Goal: Transaction & Acquisition: Purchase product/service

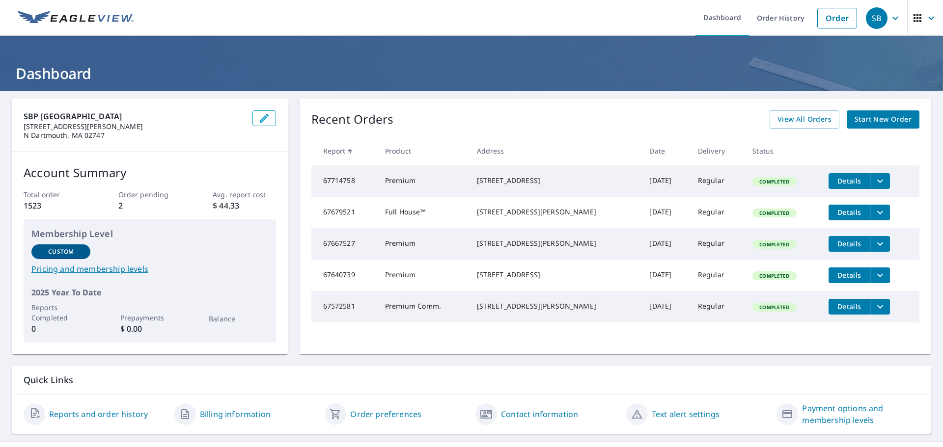
click at [884, 112] on link "Start New Order" at bounding box center [883, 119] width 73 height 18
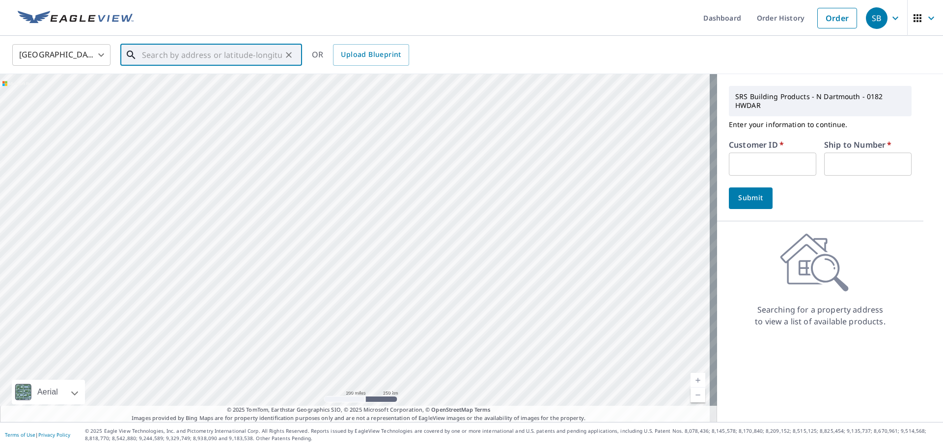
click at [155, 58] on input "text" at bounding box center [212, 54] width 140 height 27
click at [186, 94] on p "[GEOGRAPHIC_DATA], MA 02790" at bounding box center [217, 94] width 154 height 10
type input "[STREET_ADDRESS][PERSON_NAME]"
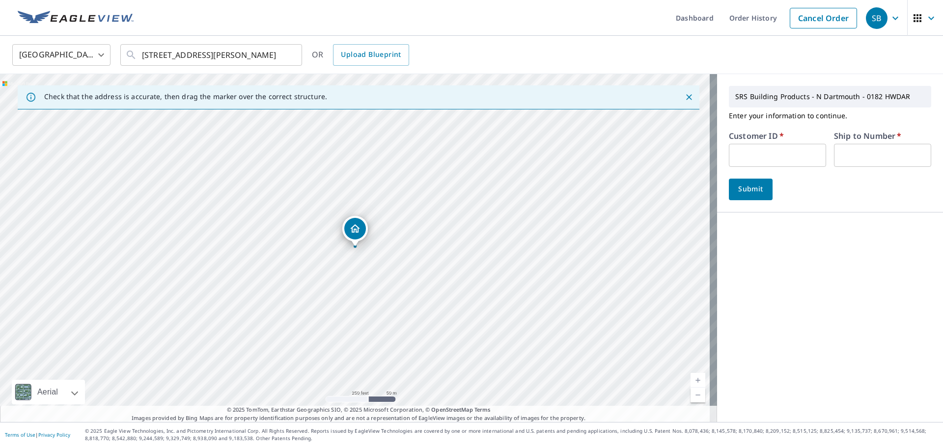
click at [760, 157] on input "text" at bounding box center [777, 155] width 97 height 23
type input "PCR182"
type input "1"
click at [748, 184] on span "Submit" at bounding box center [751, 189] width 28 height 12
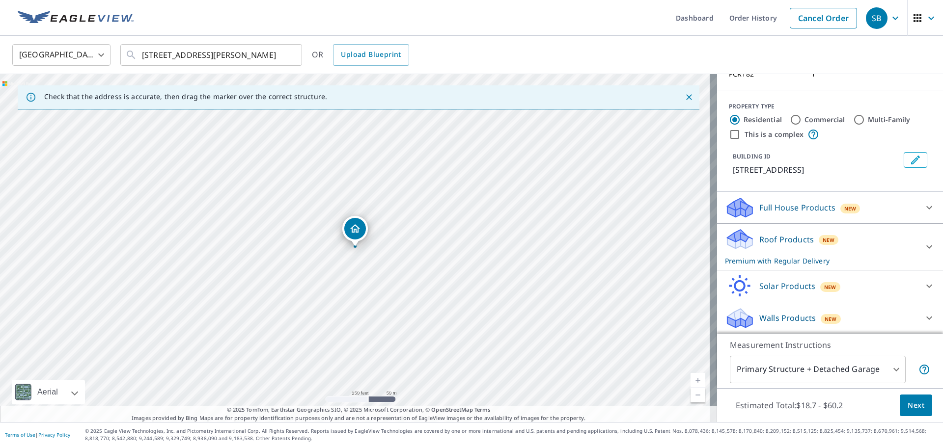
scroll to position [85, 0]
click at [918, 406] on button "Next" at bounding box center [916, 406] width 32 height 22
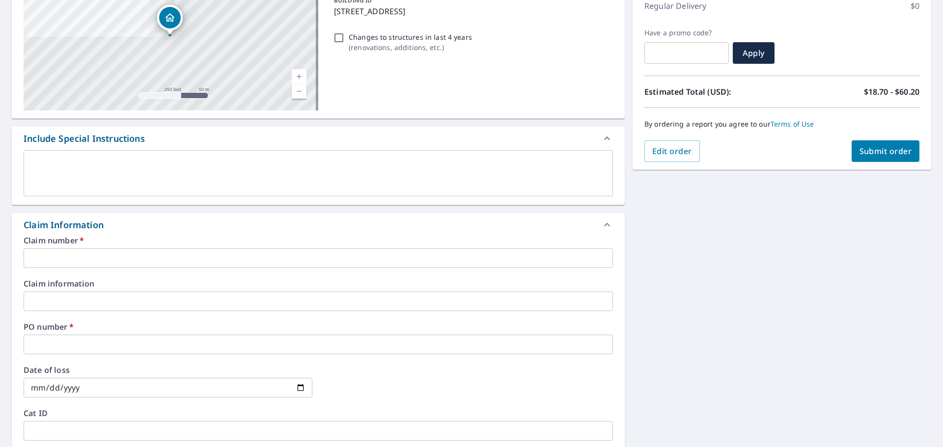
scroll to position [147, 0]
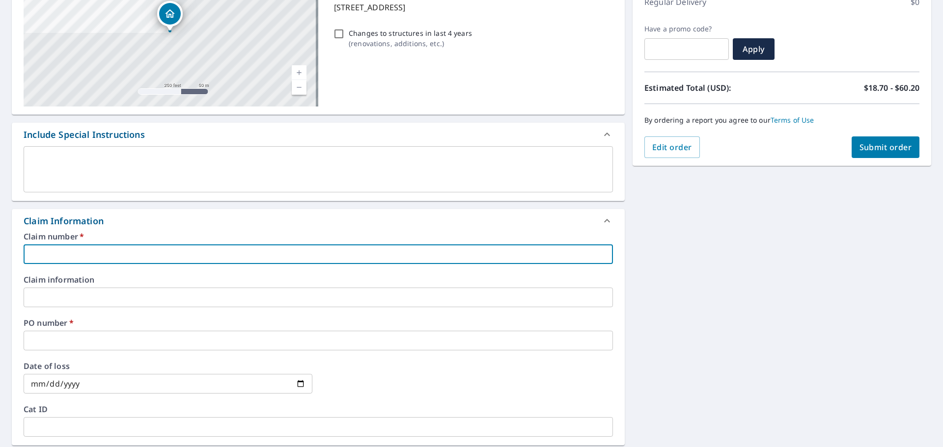
click at [96, 252] on input "text" at bounding box center [318, 255] width 589 height 20
type input "[PERSON_NAME] - [STREET_ADDRESS]"
checkbox input "true"
drag, startPoint x: 77, startPoint y: 254, endPoint x: 147, endPoint y: 255, distance: 70.2
click at [147, 255] on input "[PERSON_NAME] - [STREET_ADDRESS]" at bounding box center [318, 255] width 589 height 20
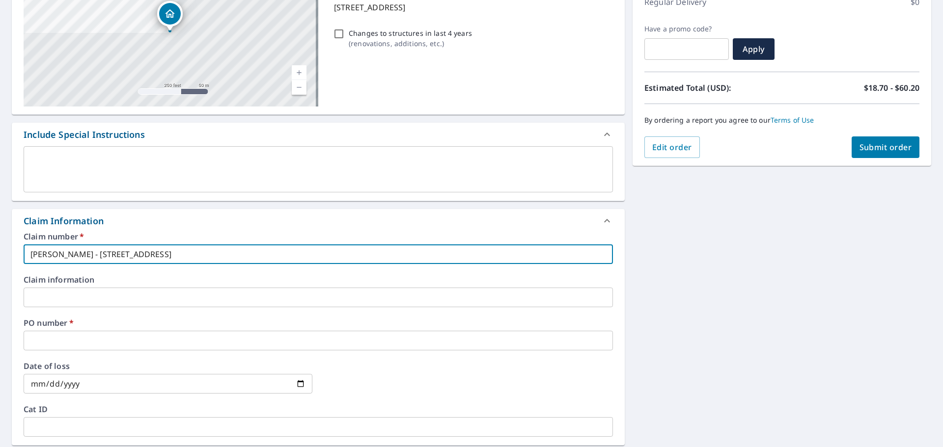
type input "[PERSON_NAME] - 2"
checkbox input "true"
type input "[PERSON_NAME] - 26"
checkbox input "true"
type input "[PERSON_NAME] - 26"
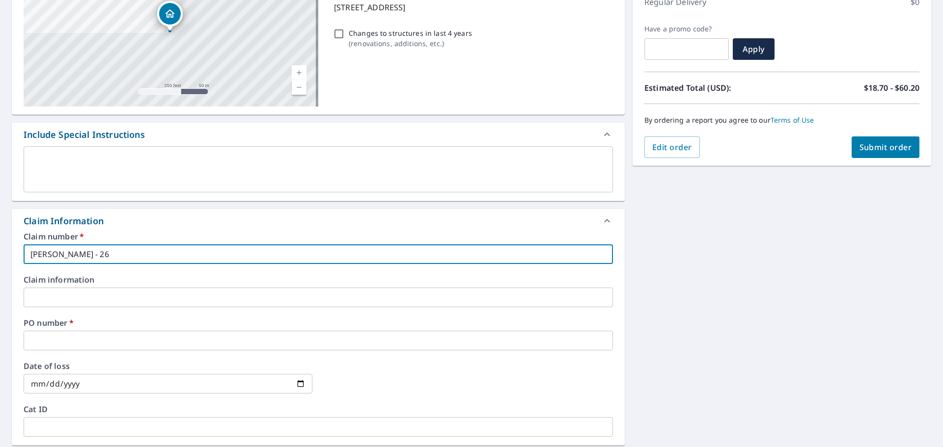
checkbox input "true"
type input "[PERSON_NAME] - 26 R"
checkbox input "true"
type input "[PERSON_NAME] - 26 RI"
checkbox input "true"
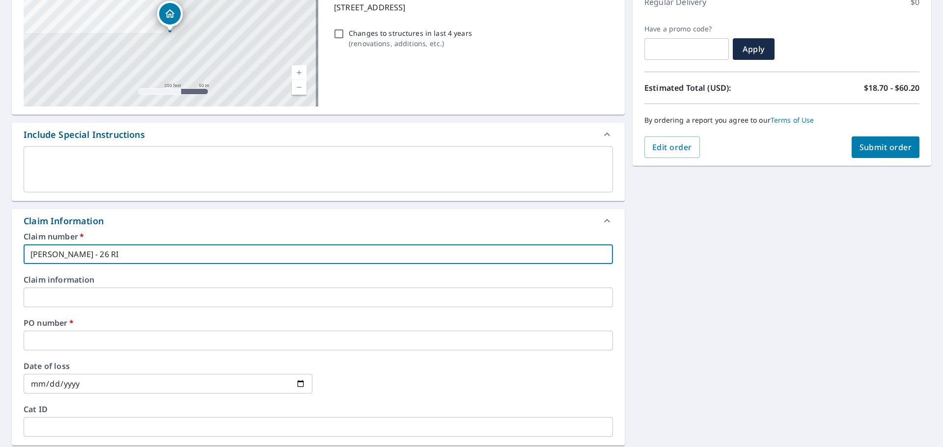
type input "[PERSON_NAME] - 26 RIV"
checkbox input "true"
type input "[PERSON_NAME] - 26 RIVE"
checkbox input "true"
type input "[PERSON_NAME] - 26 RIVER"
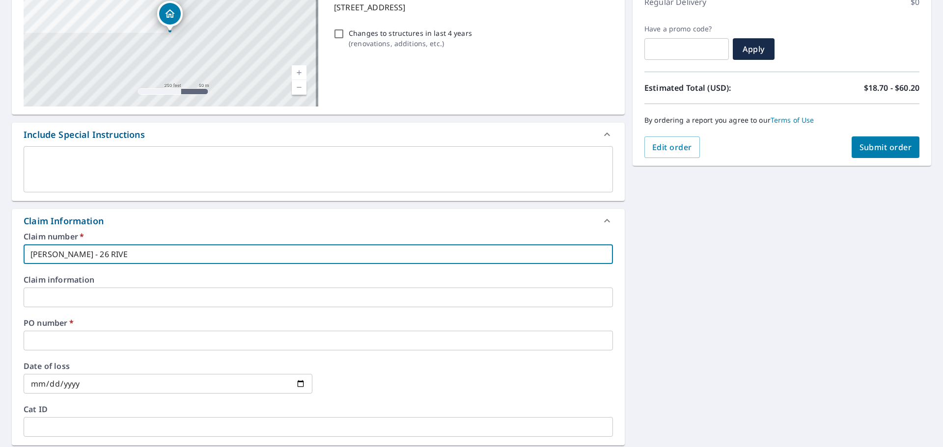
checkbox input "true"
type input "[PERSON_NAME] - 26 RIVERV"
checkbox input "true"
type input "[PERSON_NAME] - 26 RIVERVI"
checkbox input "true"
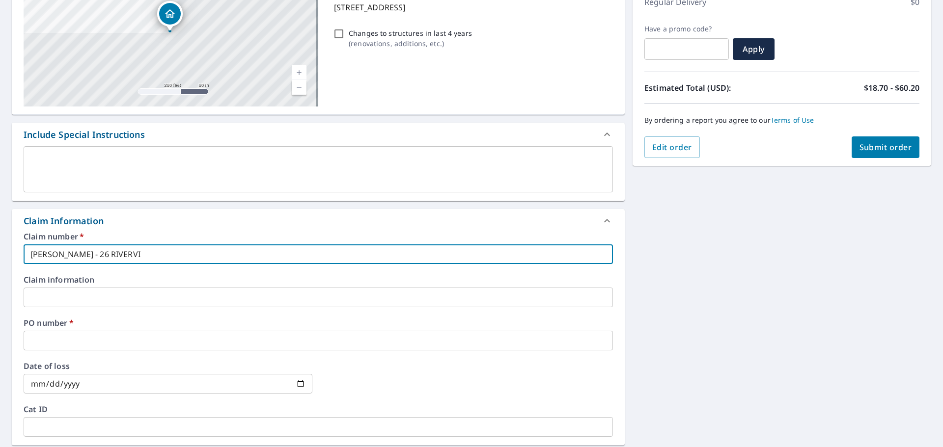
type input "[PERSON_NAME] - 26 RIVERVIE"
checkbox input "true"
type input "[PERSON_NAME] - 26 [GEOGRAPHIC_DATA]"
checkbox input "true"
type input "[PERSON_NAME] - 26 [GEOGRAPHIC_DATA]"
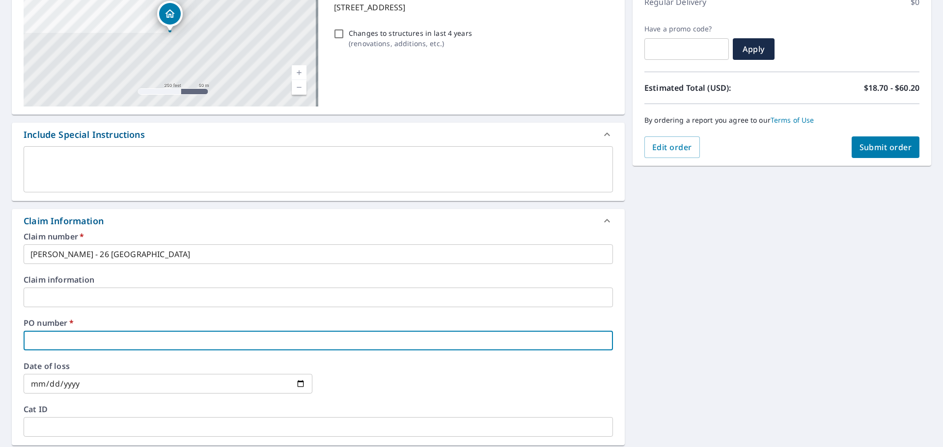
type input "2"
checkbox input "true"
type input "26"
checkbox input "true"
type input "26"
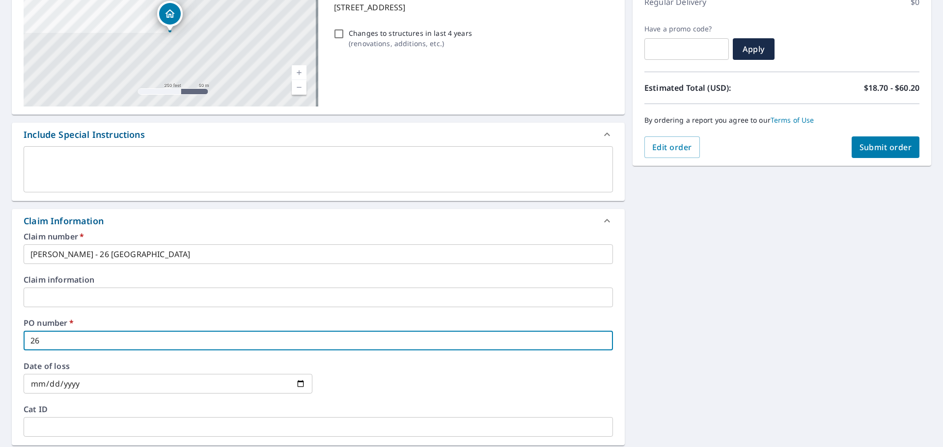
checkbox input "true"
type input "26 R"
checkbox input "true"
type input "26 RI"
checkbox input "true"
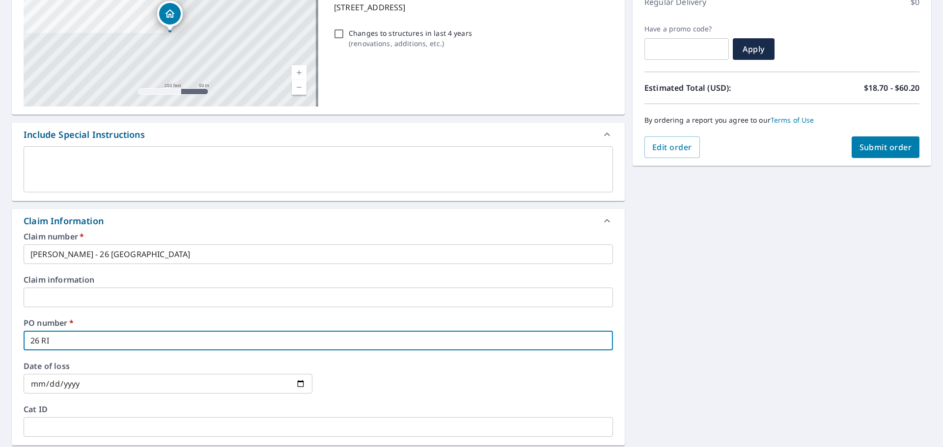
type input "26 RIV"
checkbox input "true"
type input "26 RIVE"
checkbox input "true"
type input "26 RIVER"
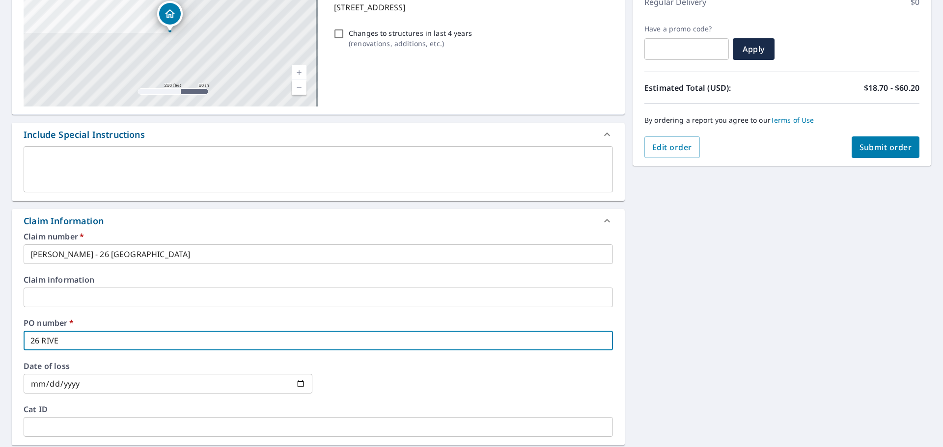
checkbox input "true"
type input "26 RIVERV"
checkbox input "true"
type input "26 RIVERVI"
checkbox input "true"
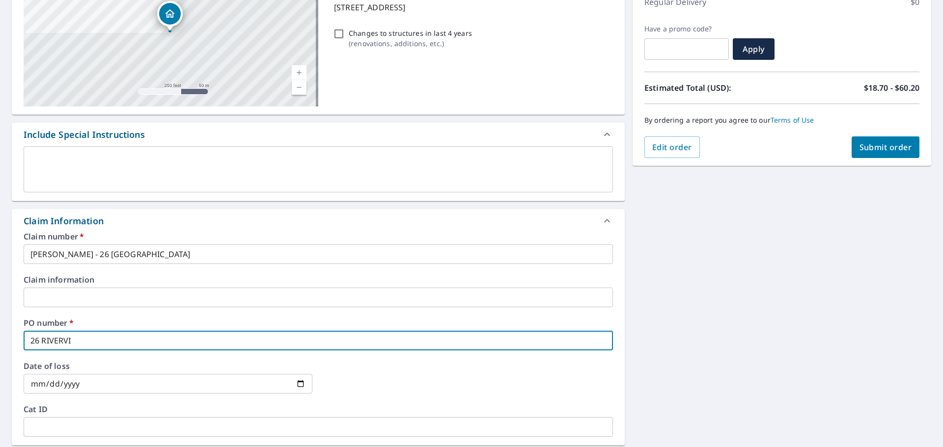
type input "26 RIVERVIE"
checkbox input "true"
type input "26 RIVERVIEW"
checkbox input "true"
type input "26 RIVERVIEW"
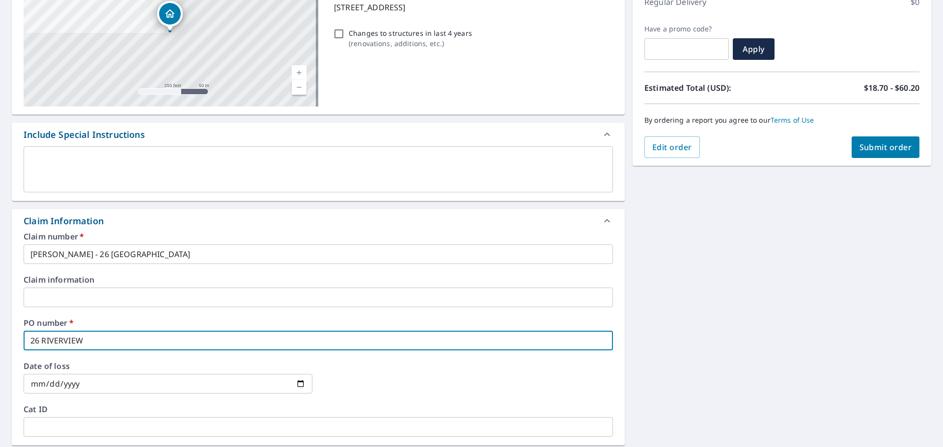
checkbox input "true"
type input "26 RIVERVIEW D"
checkbox input "true"
type input "[STREET_ADDRESS]"
checkbox input "true"
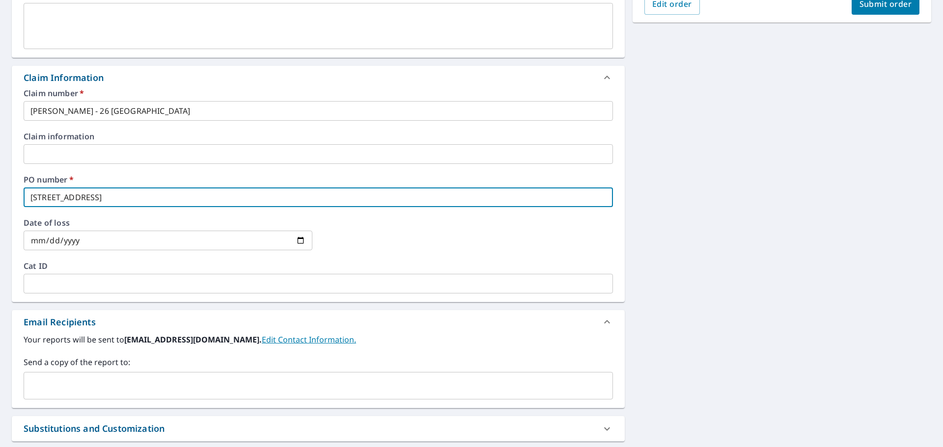
scroll to position [295, 0]
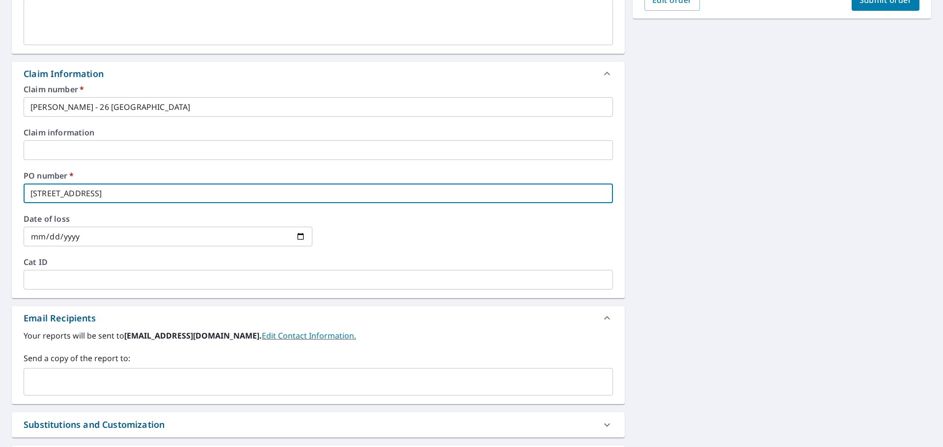
type input "[STREET_ADDRESS]"
click at [83, 383] on input "text" at bounding box center [311, 382] width 566 height 19
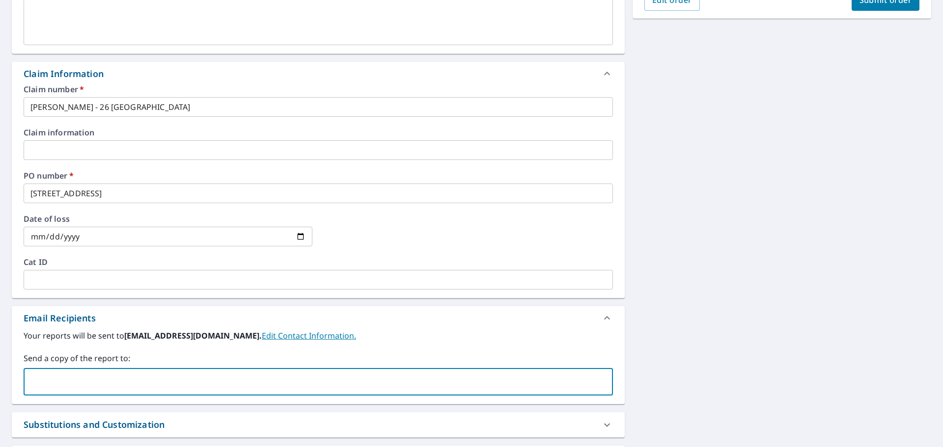
click at [51, 384] on input "text" at bounding box center [311, 382] width 566 height 19
type input "B"
type input "r"
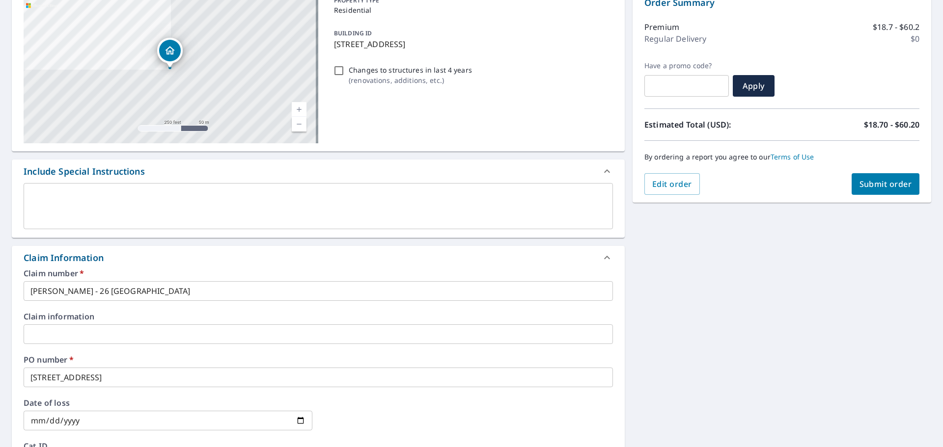
scroll to position [0, 0]
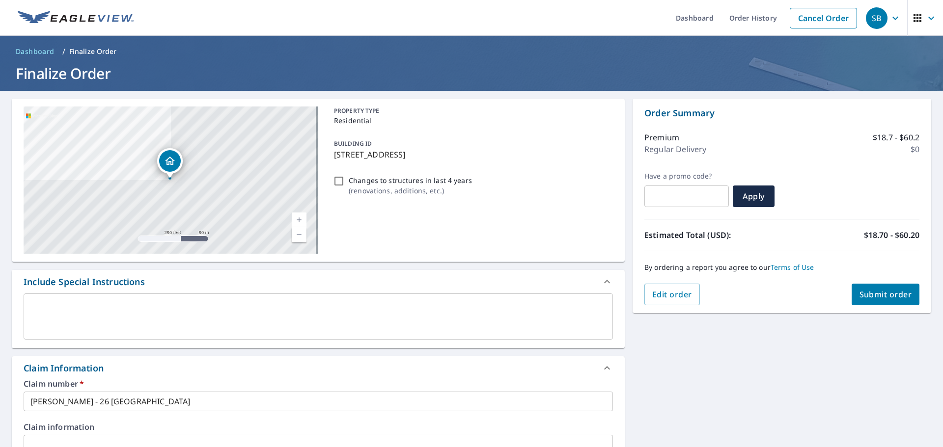
type input "[PERSON_NAME][EMAIL_ADDRESS][PERSON_NAME][DOMAIN_NAME]"
click at [889, 290] on span "Submit order" at bounding box center [885, 294] width 53 height 11
checkbox input "true"
